Goal: Task Accomplishment & Management: Use online tool/utility

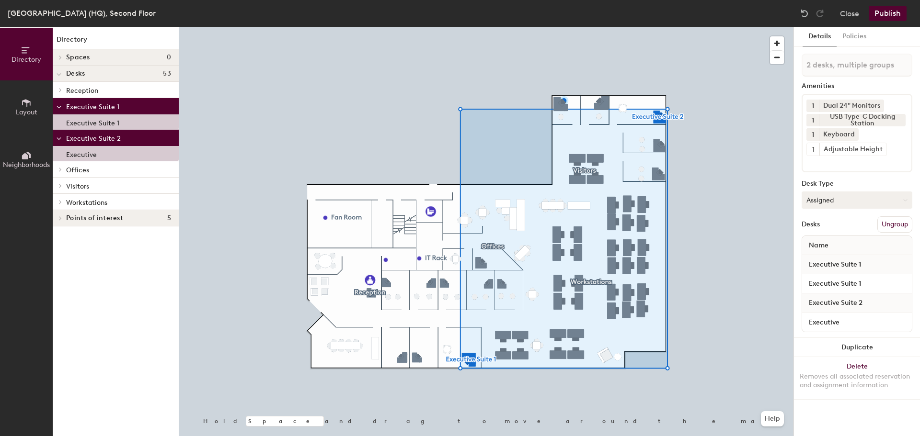
click at [874, 199] on button "Assigned" at bounding box center [856, 200] width 111 height 17
click at [822, 260] on div "Hoteled" at bounding box center [850, 258] width 96 height 14
click at [858, 44] on button "Policies" at bounding box center [853, 37] width 35 height 20
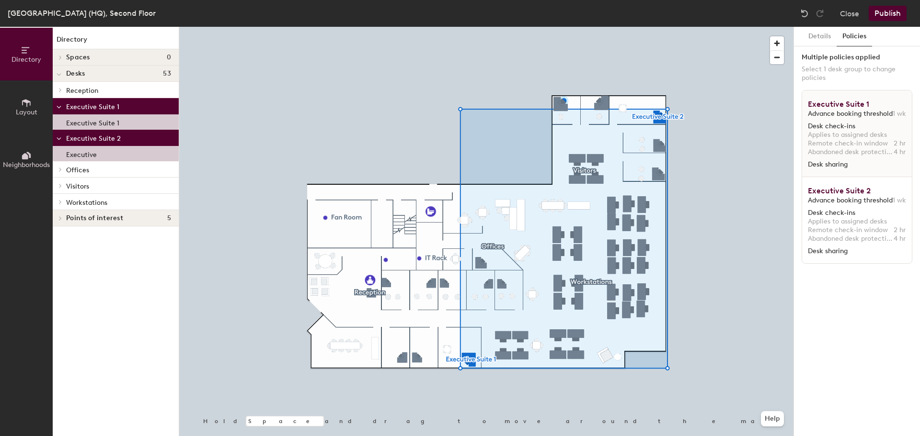
click at [847, 124] on span "Desk check-ins" at bounding box center [857, 126] width 98 height 9
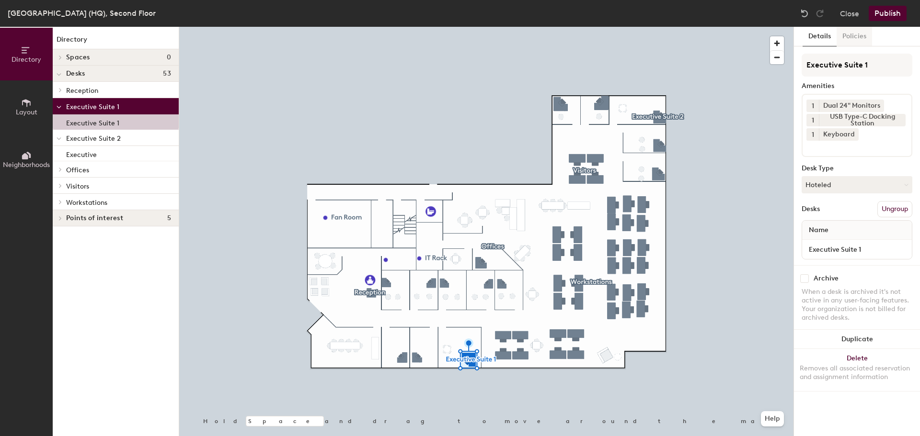
click at [860, 35] on button "Policies" at bounding box center [853, 37] width 35 height 20
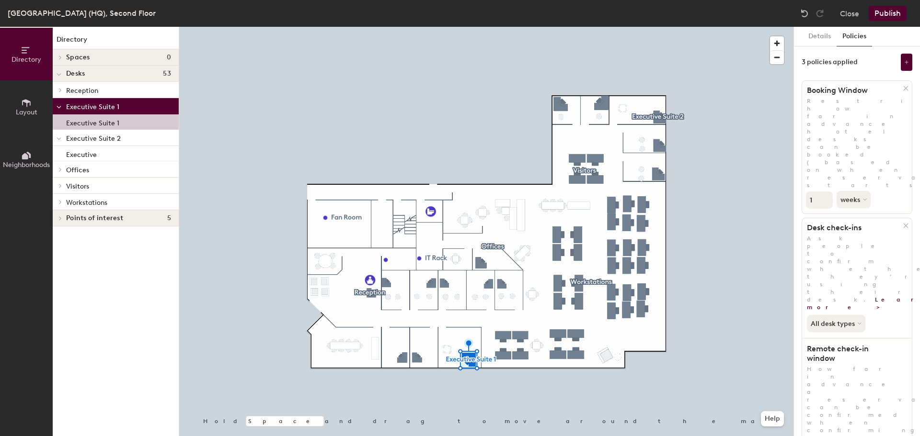
click at [893, 10] on button "Publish" at bounding box center [887, 13] width 38 height 15
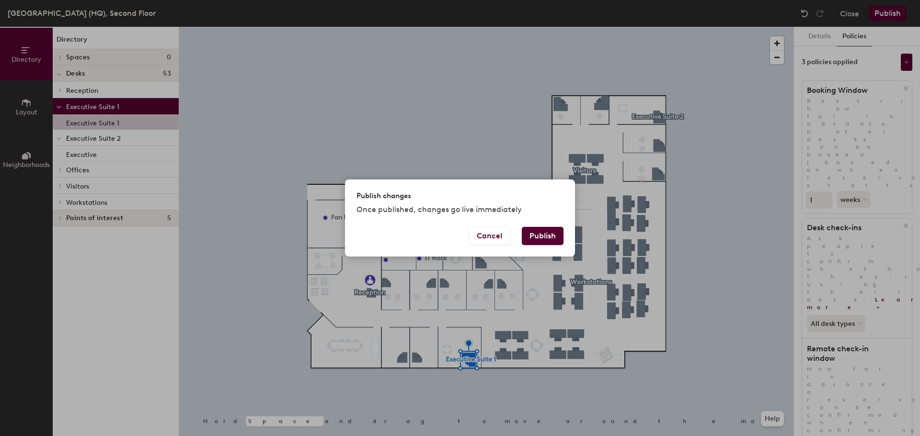
click at [540, 236] on button "Publish" at bounding box center [543, 236] width 42 height 18
